Goal: Find specific page/section

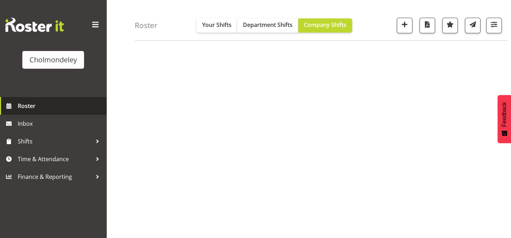
scroll to position [89, 0]
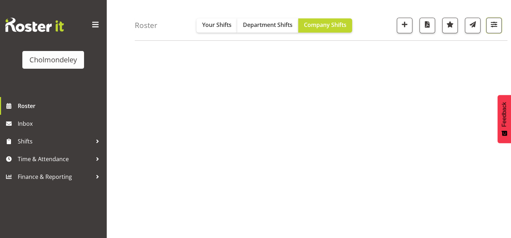
click at [497, 28] on span "button" at bounding box center [493, 24] width 9 height 9
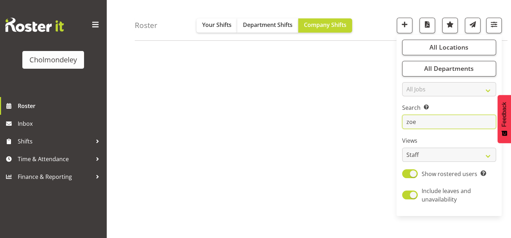
click at [459, 120] on input "zoe" at bounding box center [449, 122] width 94 height 14
type input "z"
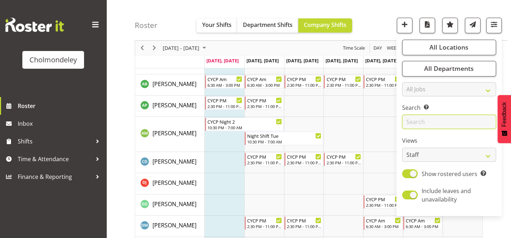
scroll to position [404, 0]
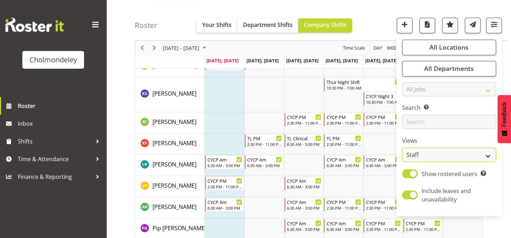
click at [442, 154] on select "Staff Role Shift - Horizontal Shift - Vertical Staff - Location" at bounding box center [449, 155] width 94 height 14
click at [402, 148] on select "Staff Role Shift - Horizontal Shift - Vertical Staff - Location" at bounding box center [449, 155] width 94 height 14
click at [434, 155] on select "Staff Role Shift - Horizontal Shift - Vertical Staff - Location" at bounding box center [449, 155] width 94 height 14
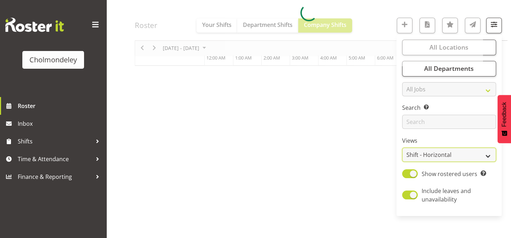
scroll to position [110, 0]
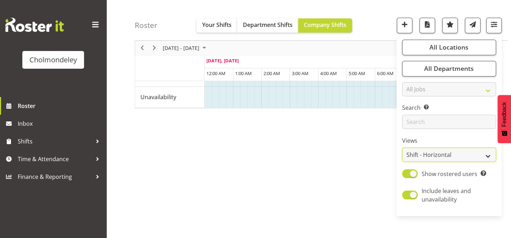
select select "shift"
click at [402, 148] on select "Staff Role Shift - Horizontal Shift - Vertical Staff - Location" at bounding box center [449, 155] width 94 height 14
